Goal: Use online tool/utility: Utilize a website feature to perform a specific function

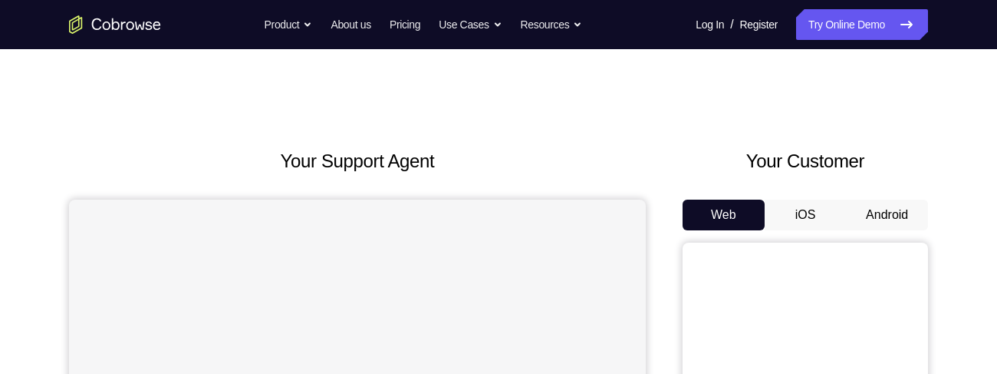
click at [886, 199] on button "Android" at bounding box center [887, 214] width 82 height 31
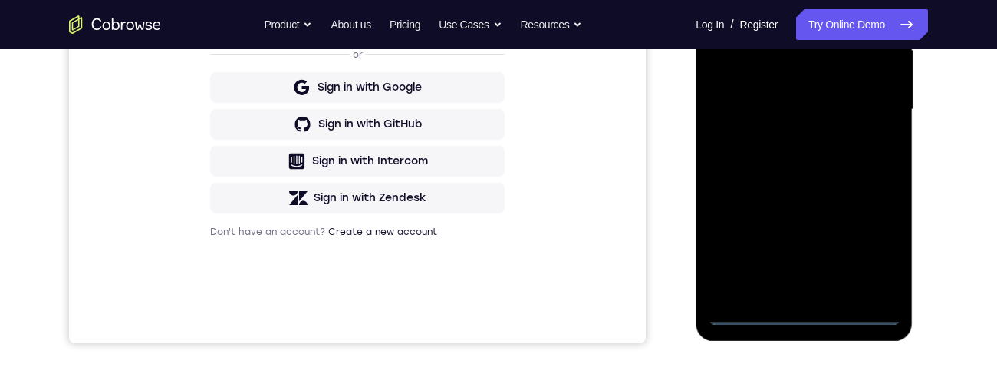
scroll to position [406, 0]
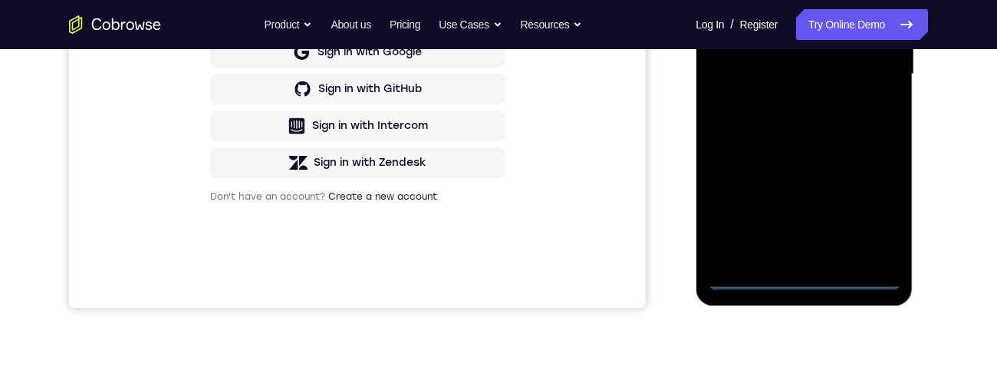
click at [816, 279] on div at bounding box center [803, 75] width 193 height 430
click at [866, 206] on div at bounding box center [803, 75] width 193 height 430
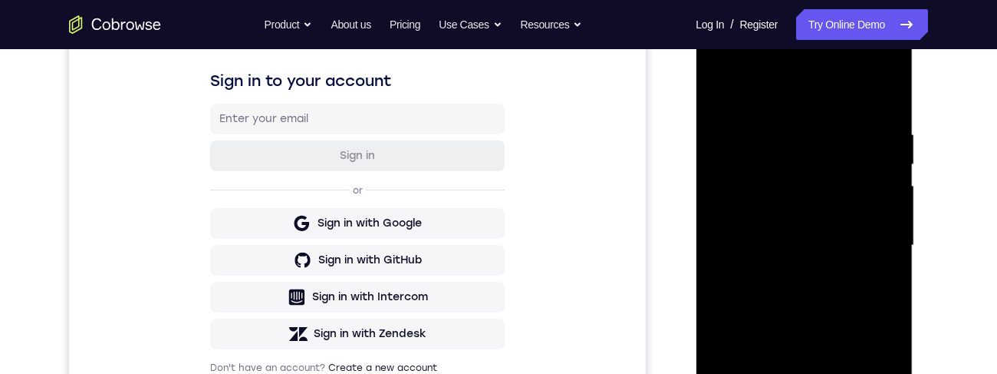
scroll to position [211, 0]
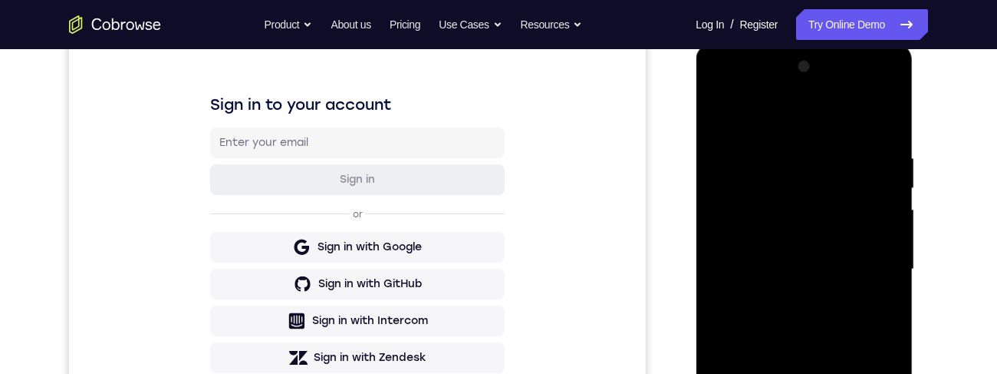
click at [807, 120] on div at bounding box center [803, 269] width 193 height 430
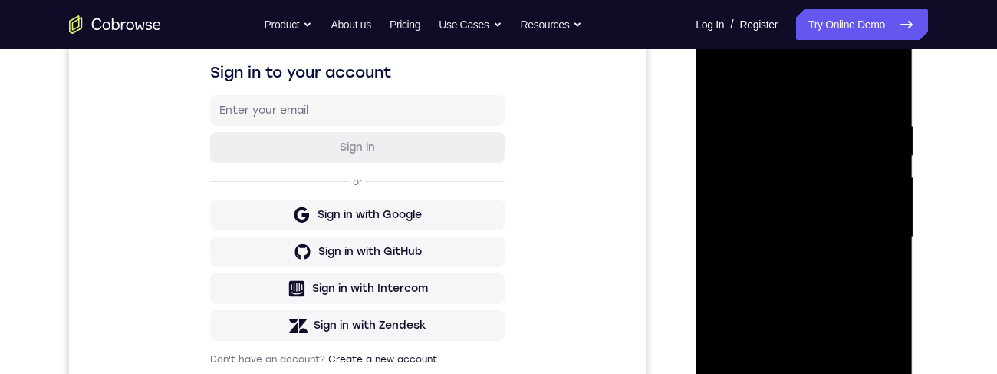
click at [865, 227] on div at bounding box center [803, 237] width 193 height 430
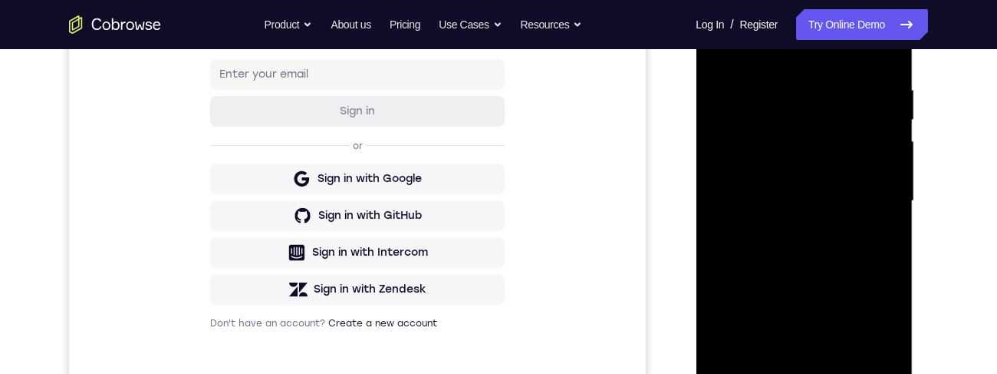
click at [792, 234] on div at bounding box center [803, 201] width 193 height 430
click at [874, 183] on div at bounding box center [803, 201] width 193 height 430
click at [868, 181] on div at bounding box center [803, 201] width 193 height 430
click at [796, 169] on div at bounding box center [803, 201] width 193 height 430
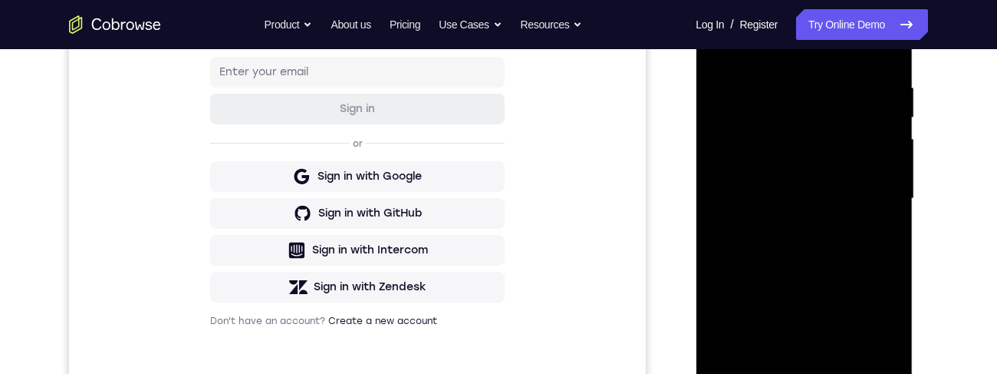
click at [948, 166] on div "Your Support Agent Your Customer Web iOS Android Next Steps We’d be happy to gi…" at bounding box center [499, 274] width 982 height 1012
click at [797, 164] on div at bounding box center [803, 199] width 193 height 430
click at [840, 195] on div at bounding box center [803, 199] width 193 height 430
click at [855, 255] on div at bounding box center [803, 199] width 193 height 430
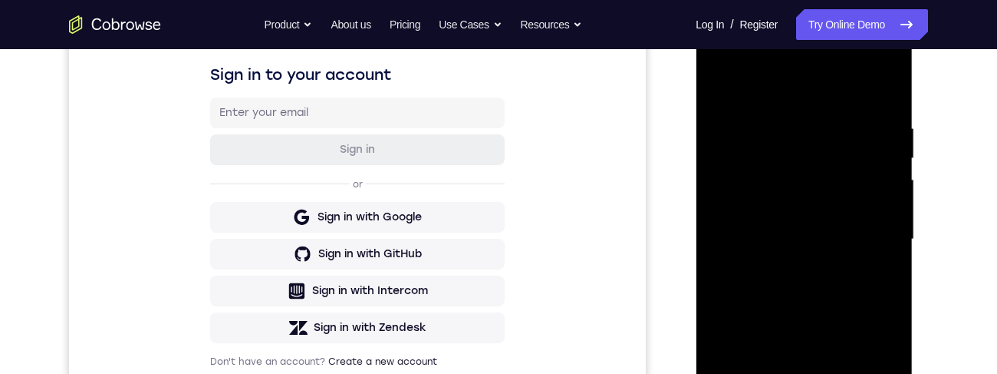
scroll to position [242, 0]
click at [857, 275] on div at bounding box center [803, 239] width 193 height 430
click at [836, 277] on div at bounding box center [803, 239] width 193 height 430
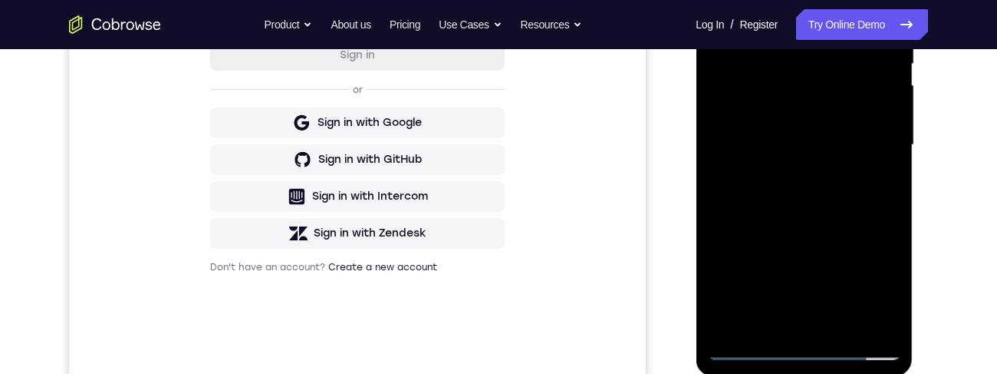
scroll to position [338, 0]
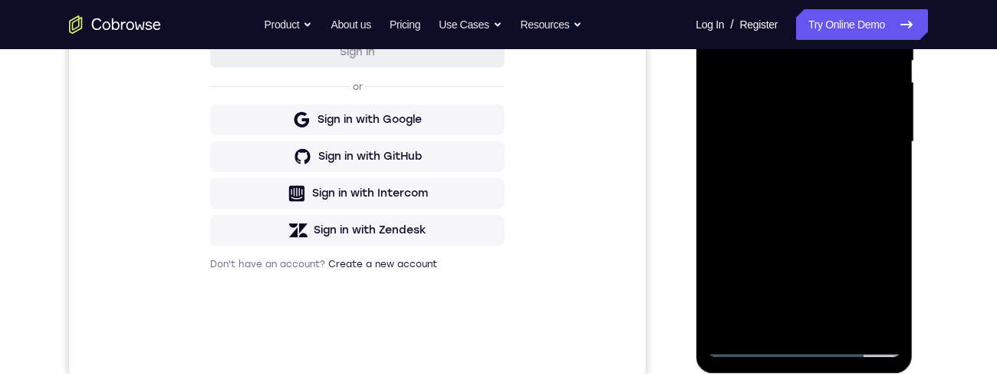
click at [891, 302] on div at bounding box center [803, 142] width 193 height 430
click at [851, 315] on div at bounding box center [803, 142] width 193 height 430
click at [858, 223] on div at bounding box center [803, 142] width 193 height 430
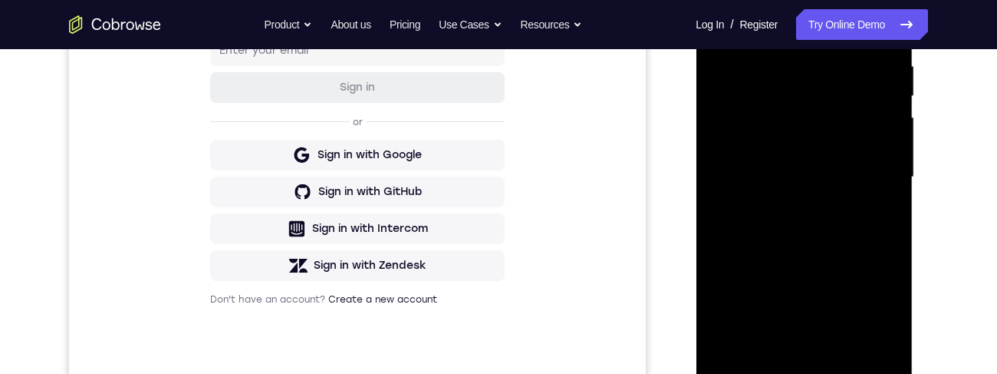
click at [848, 130] on div at bounding box center [803, 177] width 193 height 430
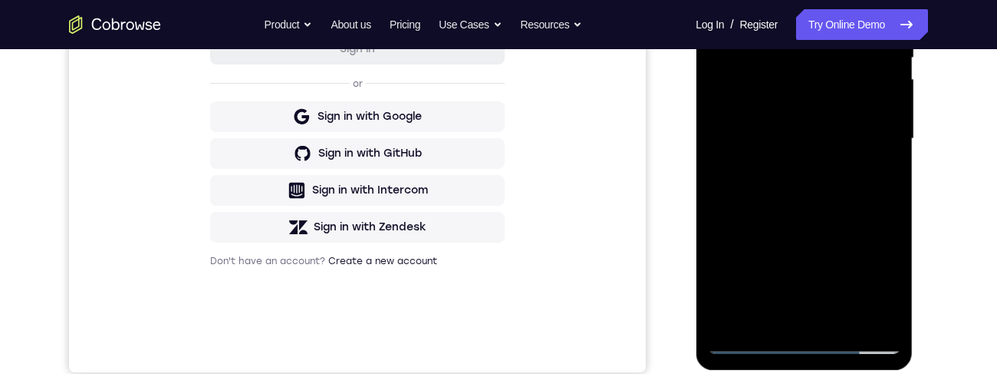
scroll to position [344, 0]
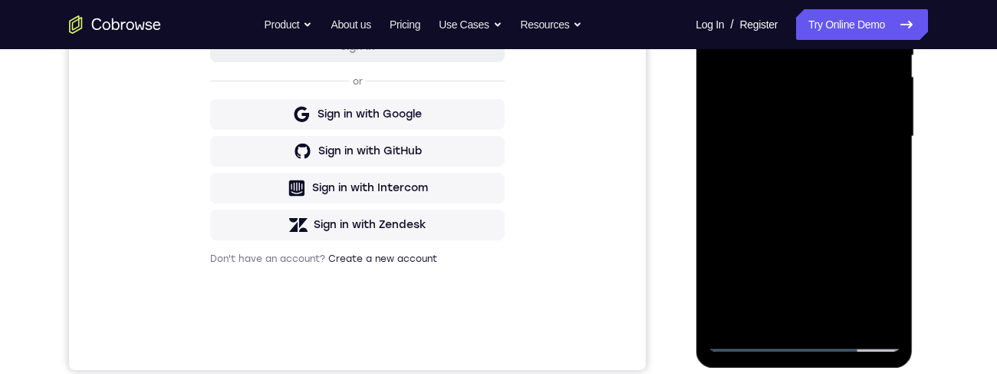
click at [789, 311] on div at bounding box center [803, 137] width 193 height 430
click at [868, 173] on div at bounding box center [803, 137] width 193 height 430
click at [875, 177] on div at bounding box center [803, 137] width 193 height 430
click at [720, 0] on div at bounding box center [803, 137] width 193 height 430
click at [844, 129] on div at bounding box center [803, 137] width 193 height 430
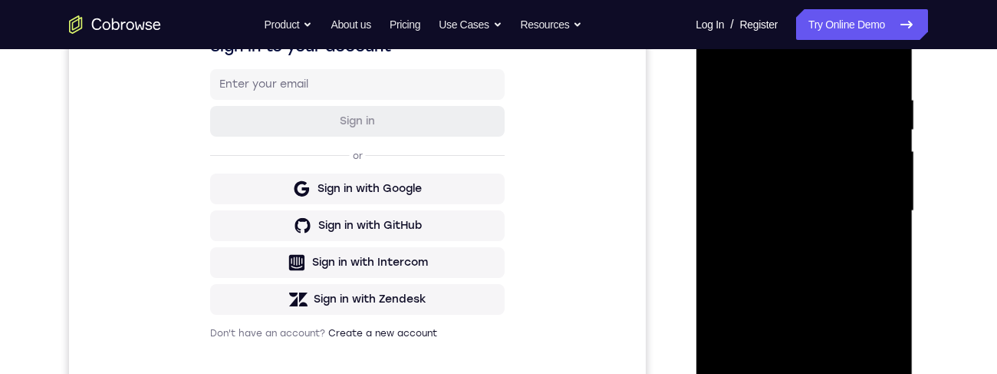
scroll to position [255, 0]
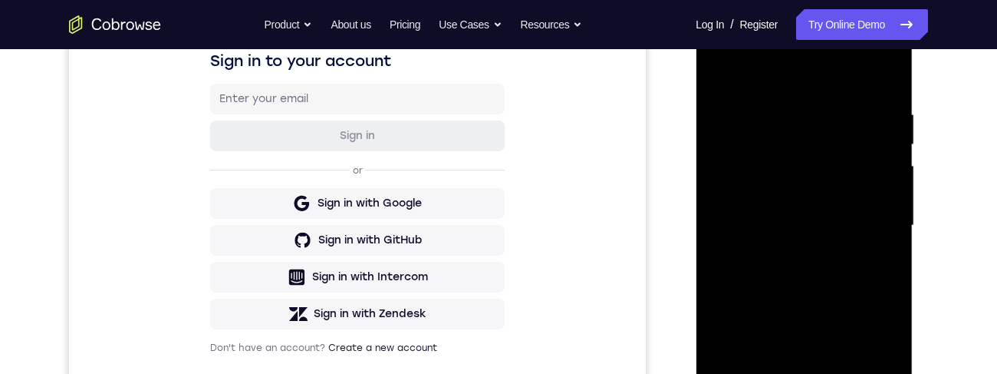
click at [873, 241] on div at bounding box center [803, 226] width 193 height 430
click at [835, 228] on div at bounding box center [803, 226] width 193 height 430
click at [797, 207] on div at bounding box center [803, 226] width 193 height 430
click at [850, 226] on div at bounding box center [803, 226] width 193 height 430
click at [871, 196] on div at bounding box center [803, 226] width 193 height 430
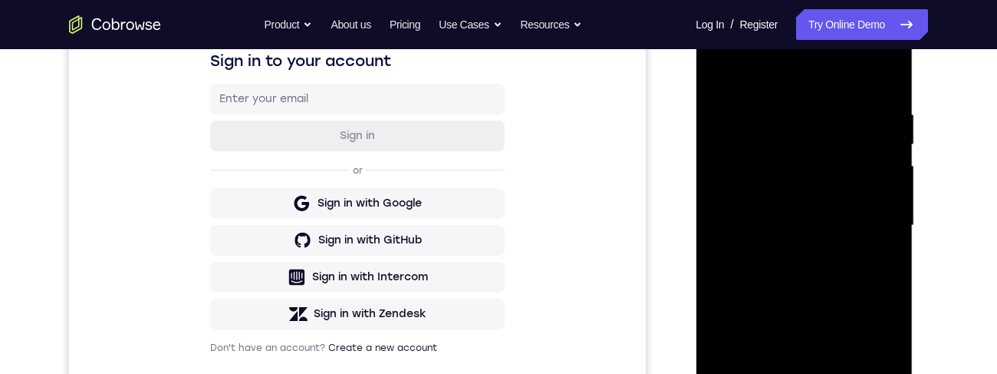
click at [830, 203] on div at bounding box center [803, 226] width 193 height 430
click at [807, 177] on div at bounding box center [803, 226] width 193 height 430
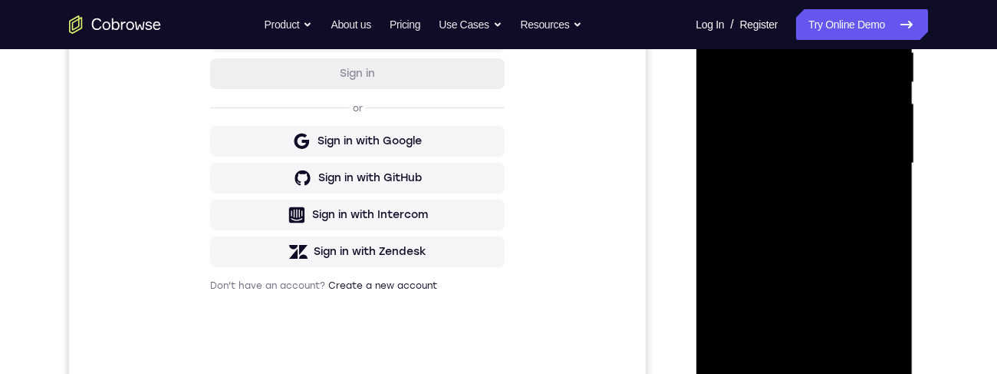
click at [857, 168] on div at bounding box center [803, 164] width 193 height 430
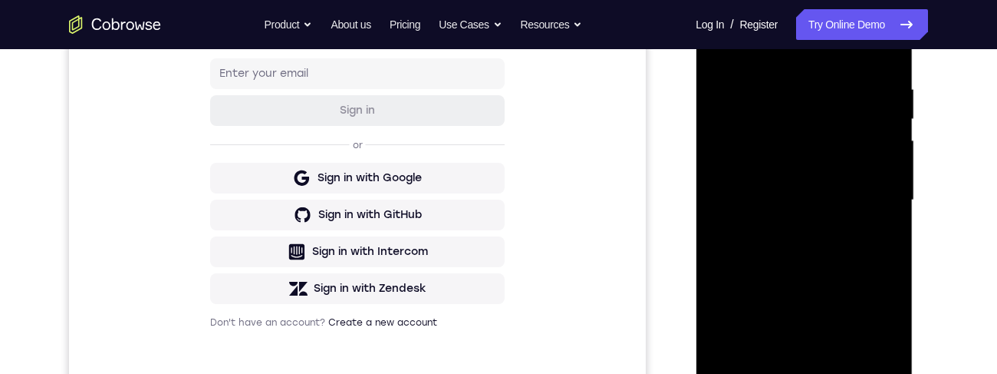
scroll to position [244, 0]
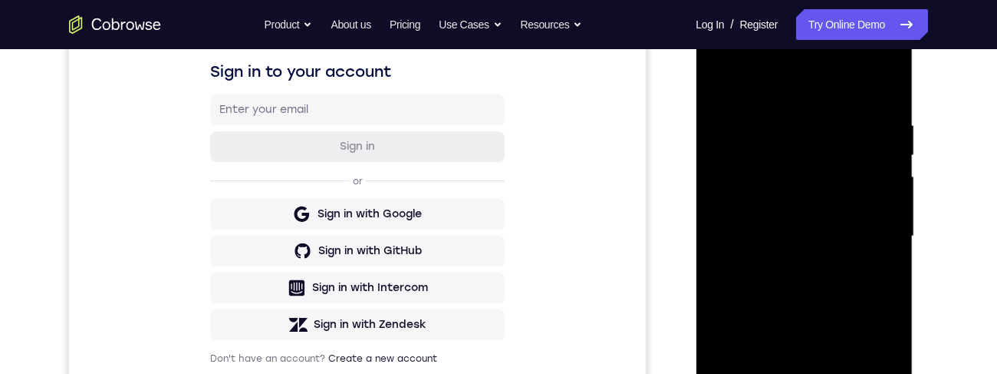
click at [724, 82] on div at bounding box center [803, 236] width 193 height 430
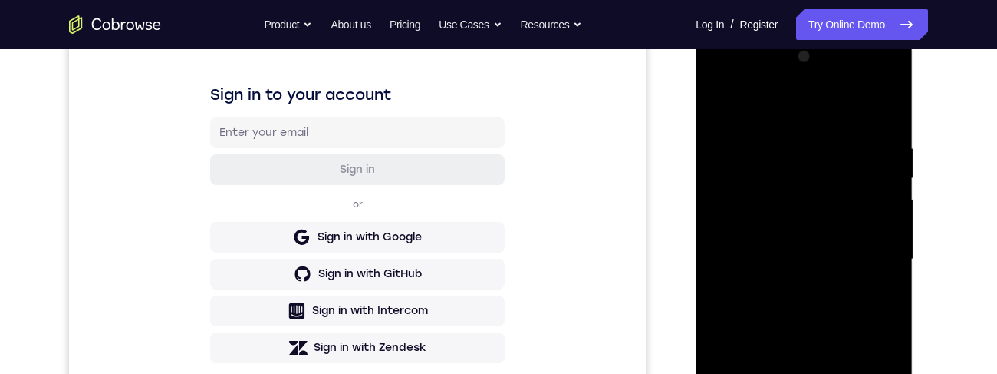
click at [862, 77] on div at bounding box center [803, 259] width 193 height 430
click at [752, 79] on div at bounding box center [803, 259] width 193 height 430
click at [814, 180] on div at bounding box center [803, 259] width 193 height 430
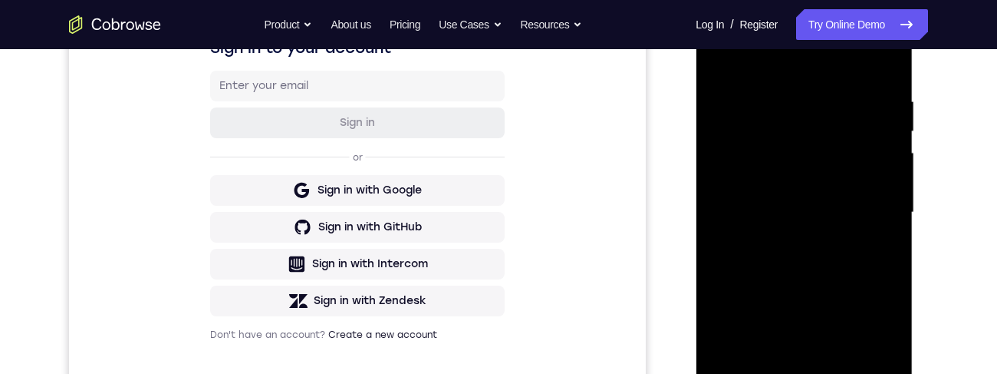
scroll to position [339, 0]
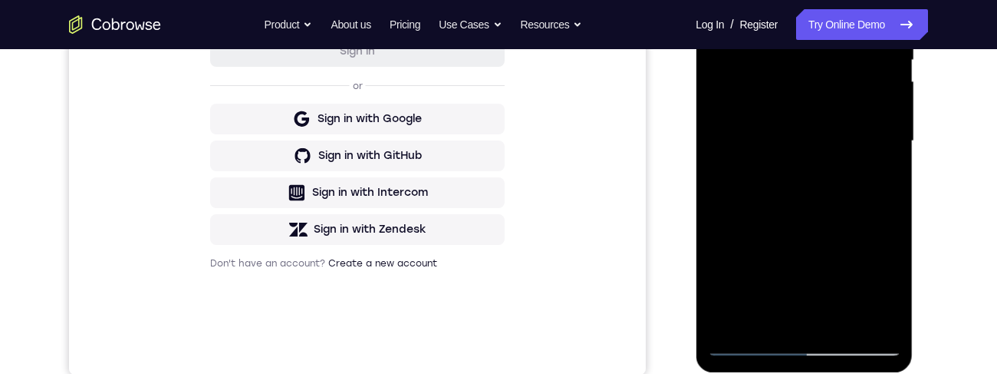
click at [742, 318] on div at bounding box center [803, 141] width 193 height 430
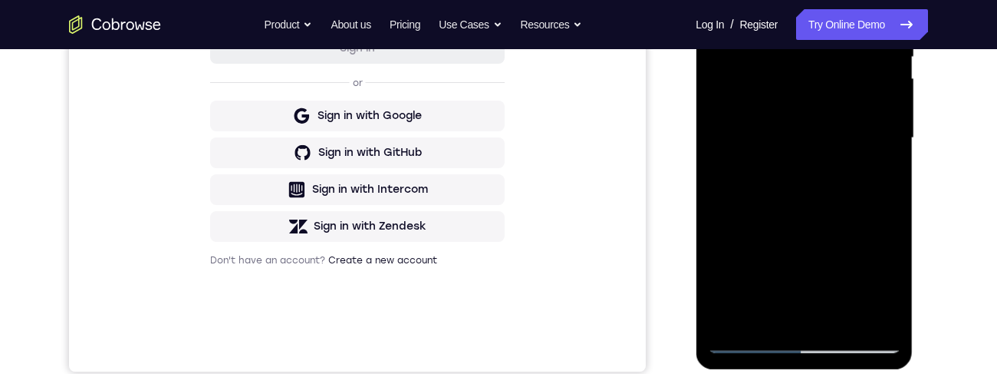
scroll to position [222, 0]
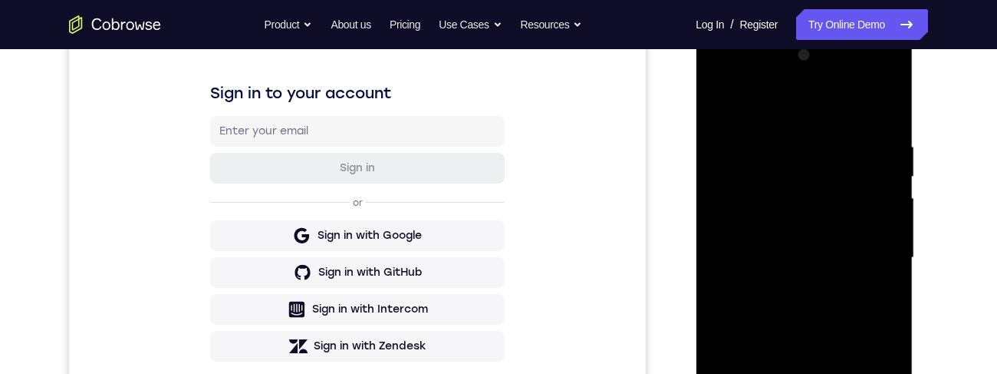
click at [718, 145] on div at bounding box center [803, 258] width 193 height 430
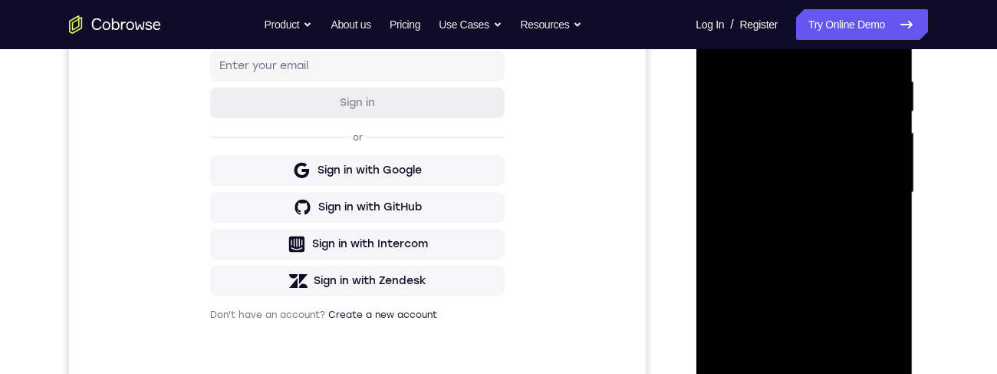
scroll to position [324, 0]
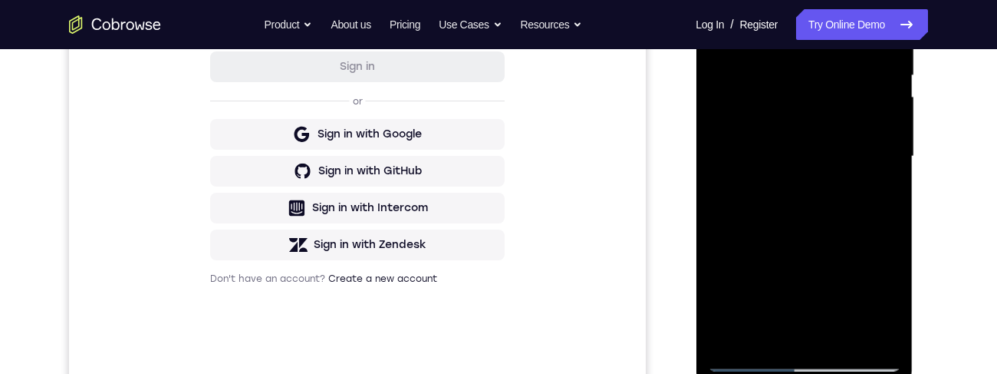
click at [838, 274] on div at bounding box center [803, 157] width 193 height 430
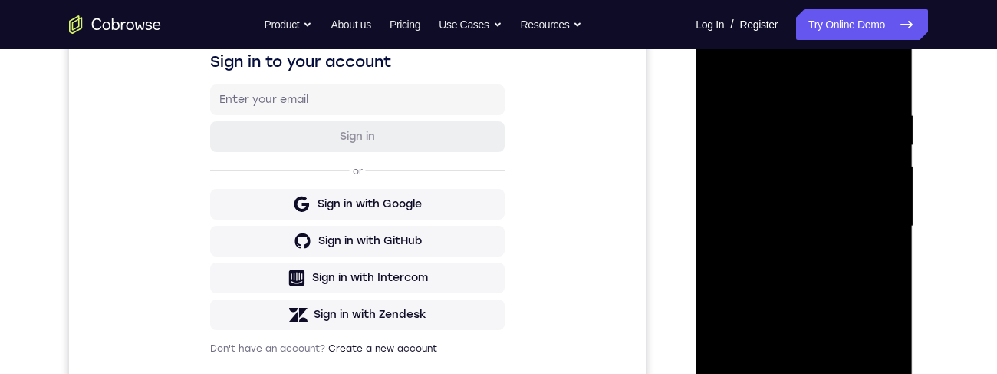
scroll to position [214, 0]
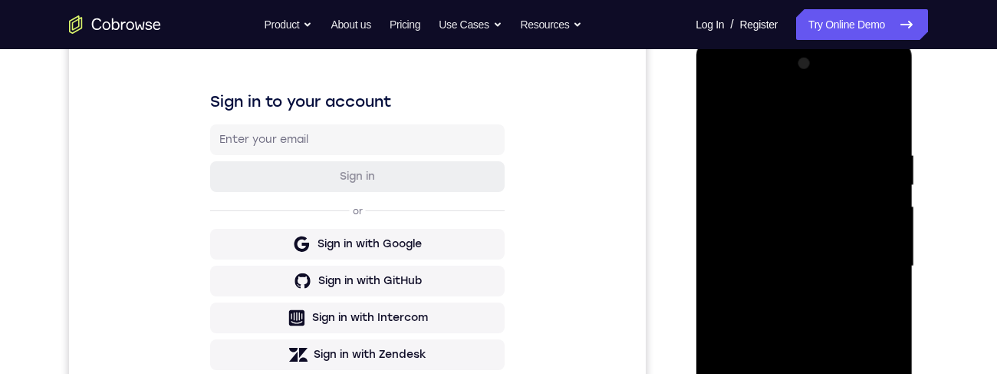
click at [874, 86] on div at bounding box center [803, 266] width 193 height 430
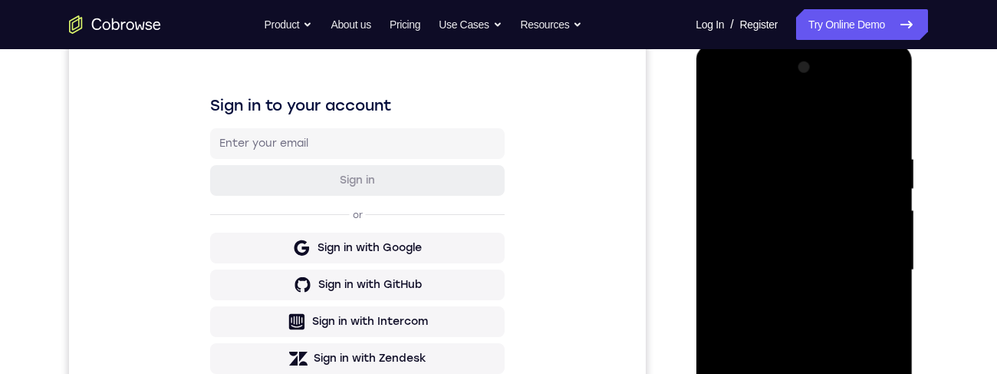
click at [740, 88] on div at bounding box center [803, 270] width 193 height 430
click at [806, 186] on div at bounding box center [803, 270] width 193 height 430
click at [776, 116] on div at bounding box center [803, 270] width 193 height 430
click at [743, 207] on div at bounding box center [803, 270] width 193 height 430
click at [868, 91] on div at bounding box center [803, 270] width 193 height 430
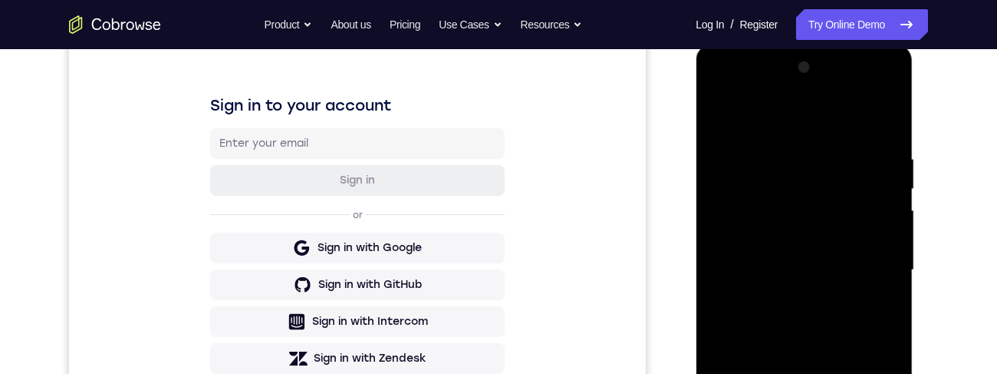
click at [808, 126] on div at bounding box center [803, 270] width 193 height 430
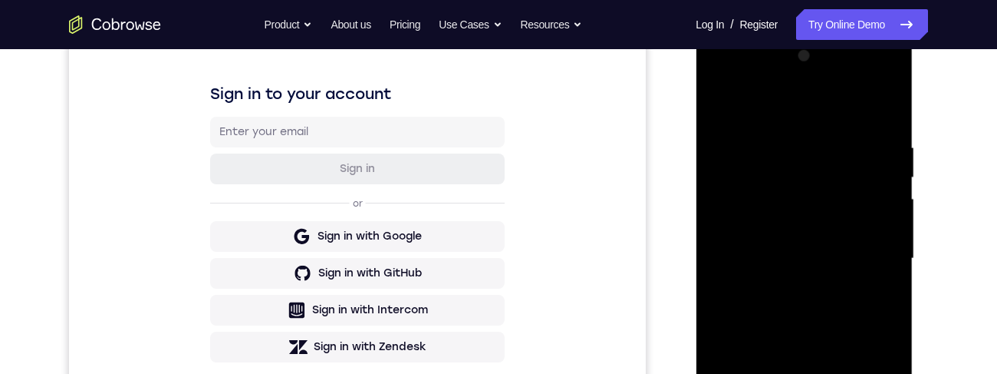
scroll to position [203, 0]
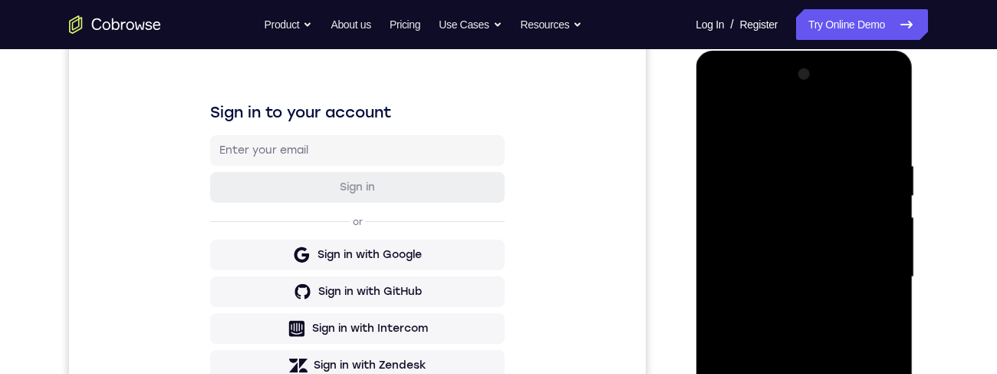
click at [866, 95] on div at bounding box center [803, 277] width 193 height 430
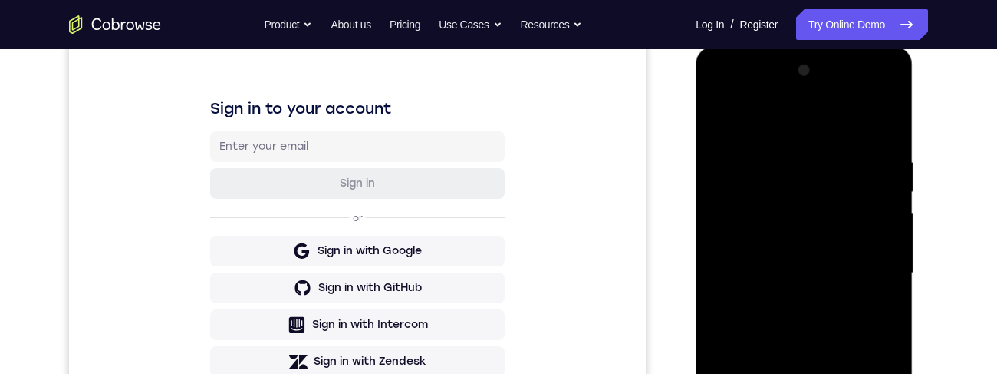
click at [808, 183] on div at bounding box center [803, 273] width 193 height 430
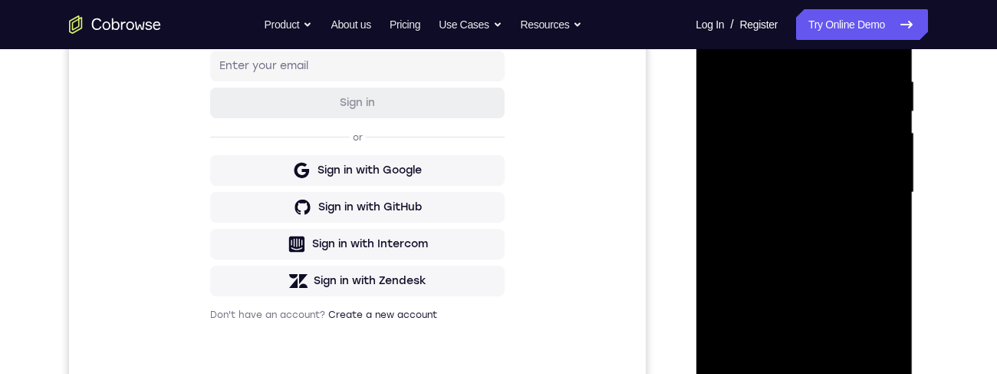
scroll to position [345, 0]
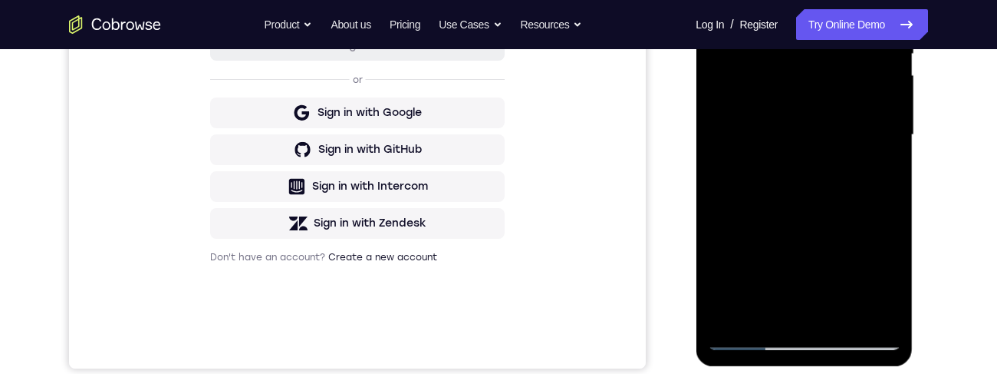
click at [828, 250] on div at bounding box center [803, 135] width 193 height 430
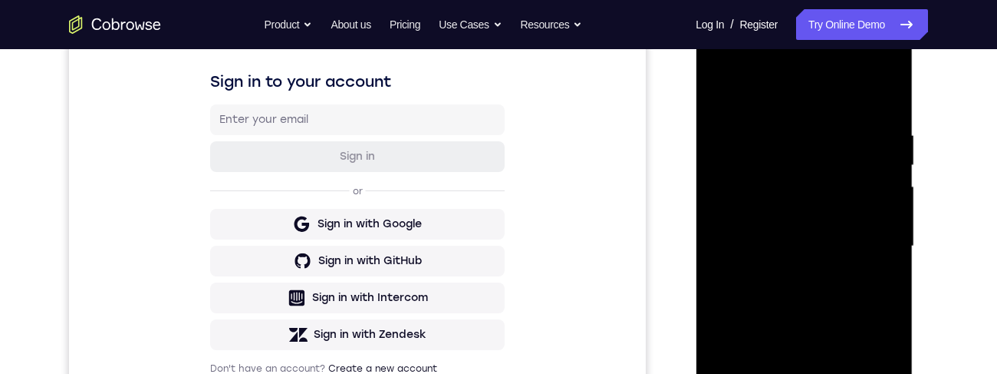
scroll to position [299, 0]
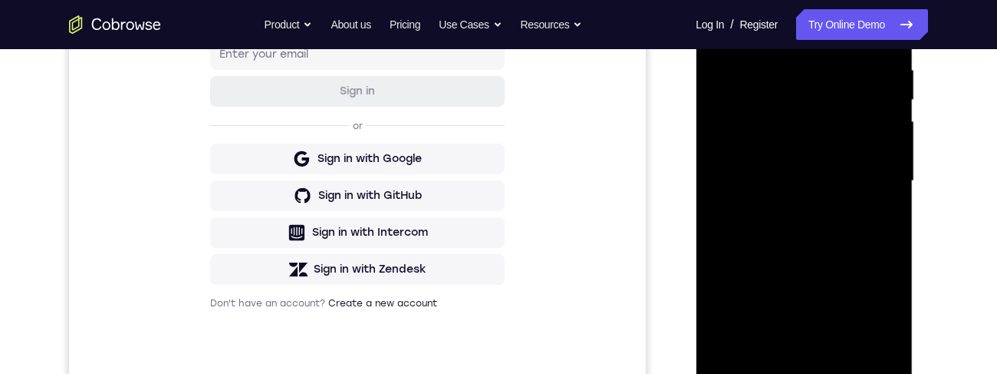
click at [804, 293] on div at bounding box center [803, 181] width 193 height 430
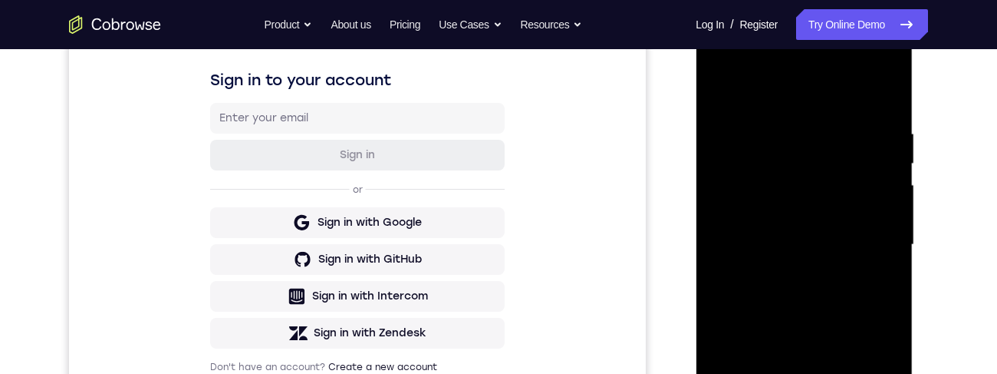
scroll to position [234, 0]
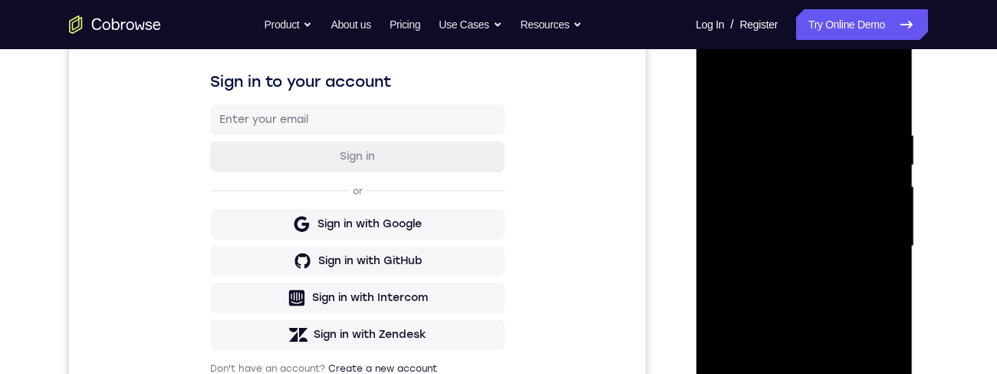
click at [765, 229] on div at bounding box center [803, 246] width 193 height 430
click at [812, 104] on div at bounding box center [803, 246] width 193 height 430
click at [820, 136] on div at bounding box center [803, 246] width 193 height 430
click at [825, 289] on div at bounding box center [803, 246] width 193 height 430
click at [843, 211] on div at bounding box center [803, 246] width 193 height 430
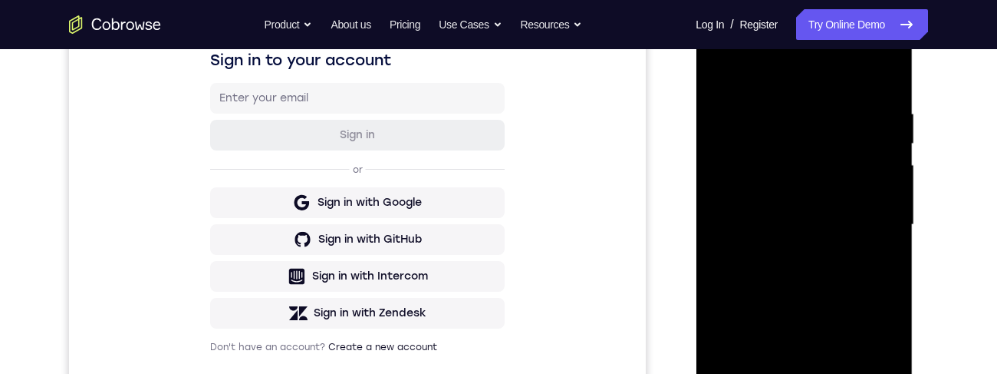
scroll to position [277, 0]
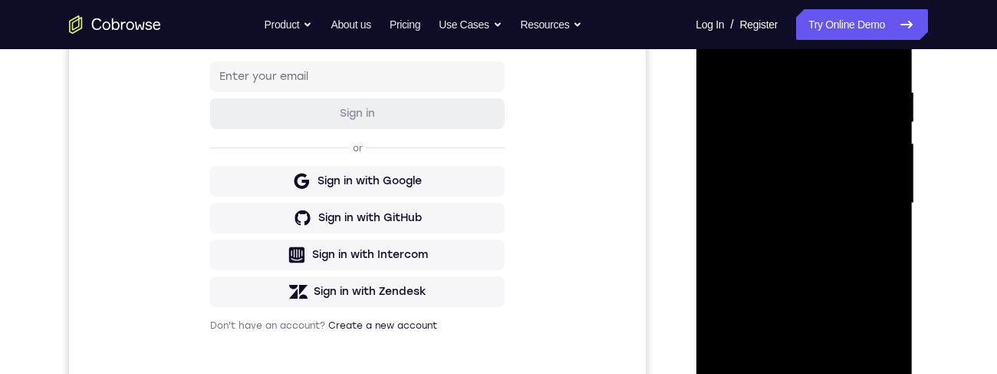
click at [842, 229] on div at bounding box center [803, 203] width 193 height 430
click at [807, 209] on div at bounding box center [803, 202] width 193 height 430
click at [739, 211] on div at bounding box center [803, 202] width 193 height 430
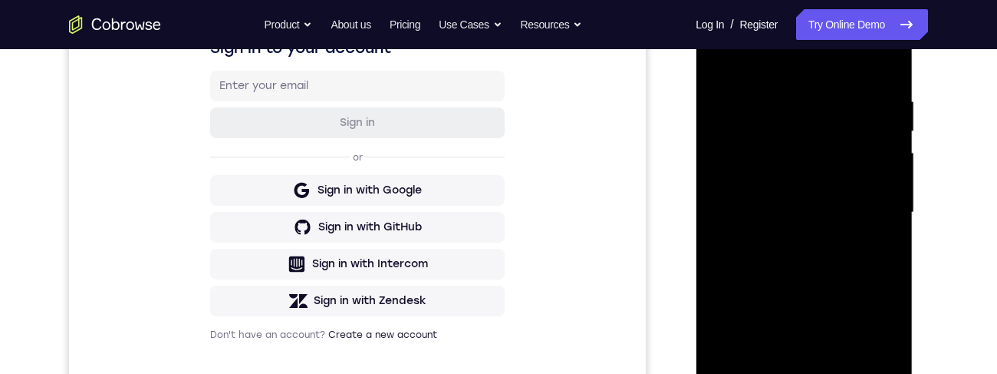
scroll to position [287, 0]
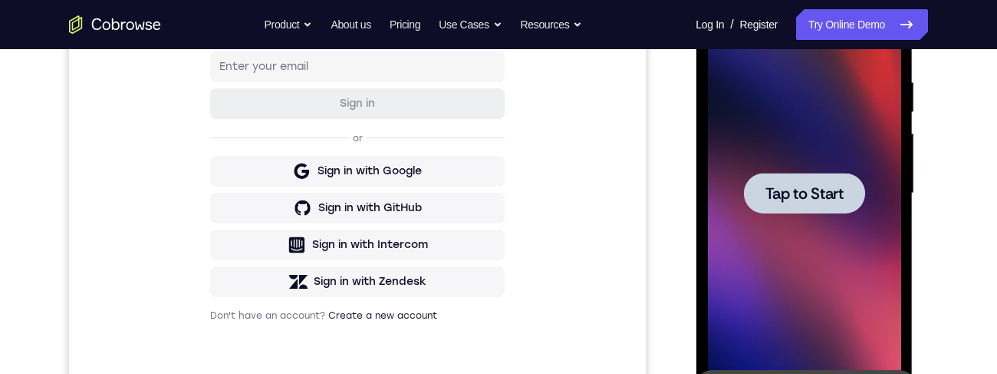
click at [808, 199] on span "Tap to Start" at bounding box center [804, 193] width 78 height 15
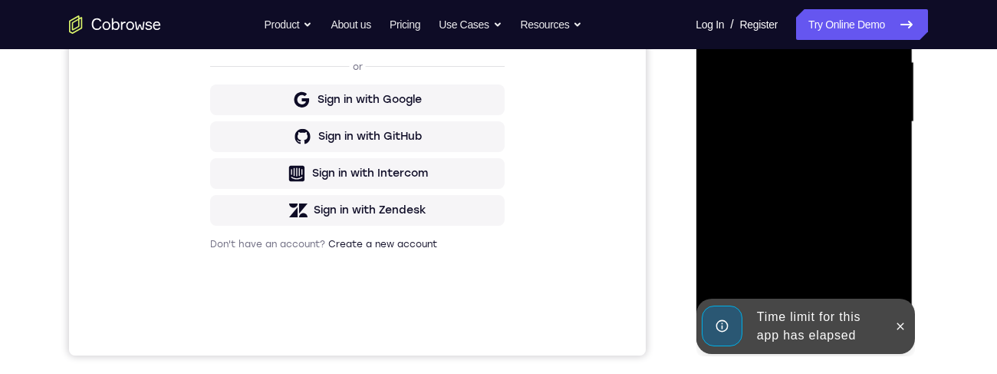
scroll to position [362, 0]
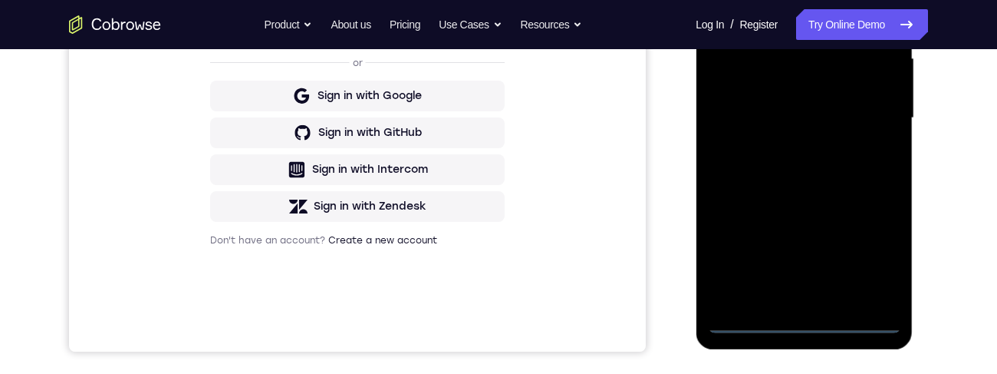
click at [815, 325] on div at bounding box center [803, 118] width 193 height 430
click at [877, 259] on div at bounding box center [803, 118] width 193 height 430
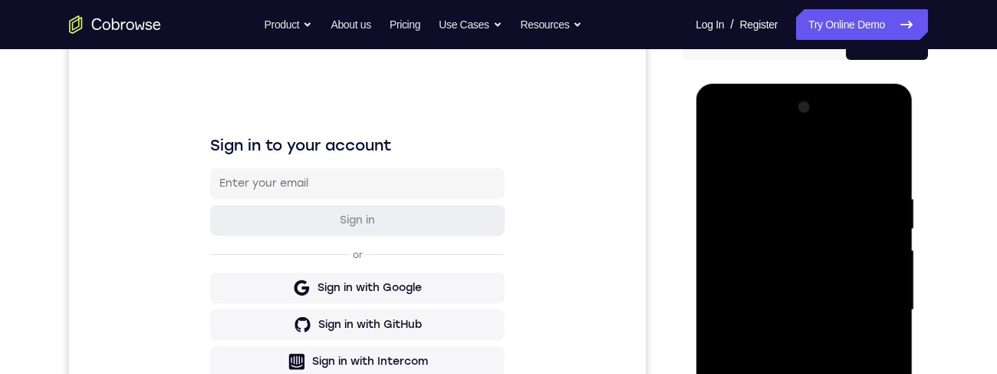
scroll to position [124, 0]
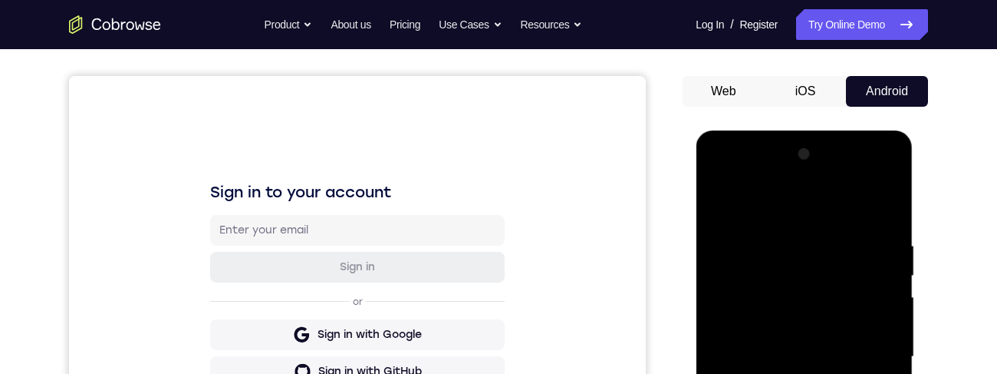
click at [808, 211] on div at bounding box center [803, 357] width 193 height 430
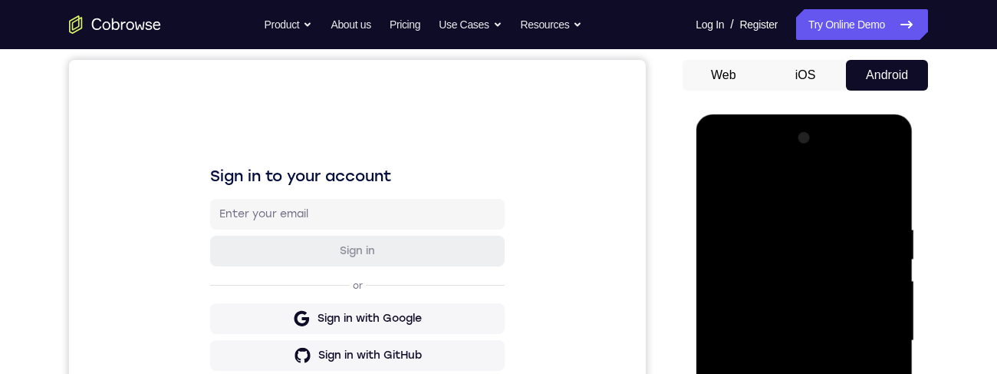
click at [805, 255] on div at bounding box center [803, 341] width 193 height 430
click at [865, 163] on div at bounding box center [803, 341] width 193 height 430
click at [885, 189] on div at bounding box center [803, 341] width 193 height 430
